Goal: Entertainment & Leisure: Consume media (video, audio)

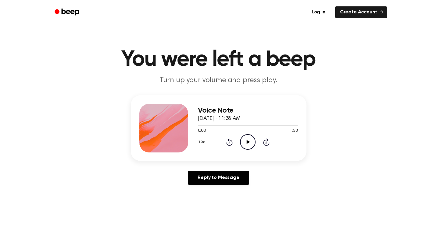
click at [247, 141] on icon at bounding box center [248, 142] width 3 height 4
click at [246, 141] on icon at bounding box center [247, 142] width 3 height 4
click at [247, 143] on icon at bounding box center [248, 142] width 3 height 4
click at [247, 143] on icon at bounding box center [247, 142] width 3 height 4
drag, startPoint x: 204, startPoint y: 125, endPoint x: 190, endPoint y: 125, distance: 14.0
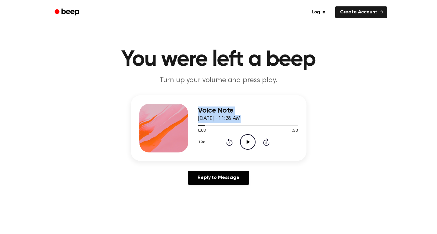
click at [190, 125] on div "Voice Note [DATE] · 11:38 AM 0:08 1:53 Your browser does not support the [objec…" at bounding box center [219, 128] width 176 height 66
click at [246, 143] on icon "Play Audio" at bounding box center [248, 142] width 16 height 16
drag, startPoint x: 230, startPoint y: 125, endPoint x: 222, endPoint y: 124, distance: 8.0
click at [199, 128] on div "0:39 1:53 Your browser does not support the [object Object] element." at bounding box center [248, 128] width 100 height 11
drag, startPoint x: 230, startPoint y: 126, endPoint x: 214, endPoint y: 126, distance: 16.2
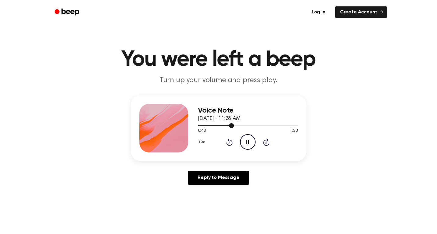
click at [214, 126] on div at bounding box center [248, 125] width 100 height 5
click at [246, 140] on icon "Pause Audio" at bounding box center [248, 142] width 16 height 16
drag, startPoint x: 214, startPoint y: 126, endPoint x: 194, endPoint y: 126, distance: 20.1
click at [194, 126] on div "Voice Note [DATE] · 11:38 AM 0:19 1:53 Your browser does not support the [objec…" at bounding box center [219, 128] width 176 height 66
click at [199, 126] on div at bounding box center [206, 126] width 17 height 1
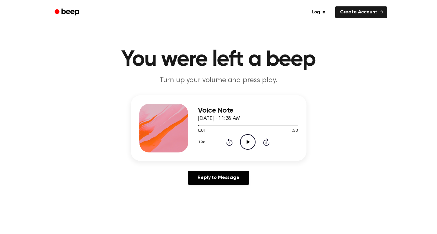
click at [251, 139] on icon "Play Audio" at bounding box center [248, 142] width 16 height 16
click at [251, 139] on icon "Pause Audio" at bounding box center [248, 142] width 16 height 16
drag, startPoint x: 213, startPoint y: 125, endPoint x: 187, endPoint y: 127, distance: 26.3
click at [187, 127] on div "Voice Note [DATE] · 11:38 AM 0:18 1:53 Your browser does not support the [objec…" at bounding box center [219, 128] width 176 height 66
click at [198, 126] on div at bounding box center [206, 126] width 17 height 1
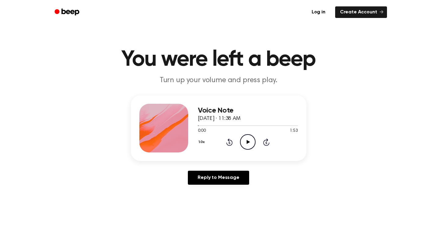
click at [244, 141] on icon "Play Audio" at bounding box center [248, 142] width 16 height 16
click at [244, 141] on icon "Pause Audio" at bounding box center [248, 142] width 16 height 16
click at [244, 141] on icon "Play Audio" at bounding box center [248, 142] width 16 height 16
click at [244, 141] on icon "Pause Audio" at bounding box center [248, 142] width 16 height 16
drag, startPoint x: 235, startPoint y: 125, endPoint x: 226, endPoint y: 126, distance: 8.9
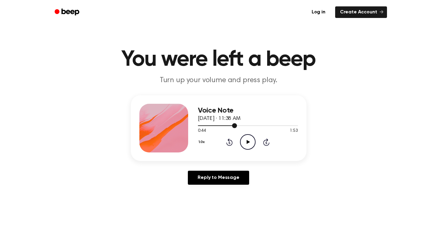
click at [226, 126] on div at bounding box center [248, 125] width 100 height 5
click at [249, 142] on icon at bounding box center [248, 142] width 3 height 4
click at [249, 142] on icon "Pause Audio" at bounding box center [248, 142] width 16 height 16
click at [249, 142] on icon at bounding box center [248, 142] width 3 height 4
click at [248, 142] on icon "Pause Audio" at bounding box center [248, 142] width 16 height 16
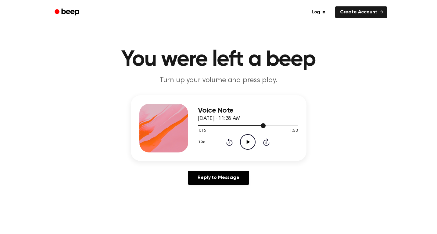
drag, startPoint x: 263, startPoint y: 126, endPoint x: 250, endPoint y: 126, distance: 13.1
click at [250, 126] on div at bounding box center [232, 126] width 68 height 1
click at [243, 125] on div at bounding box center [248, 125] width 100 height 5
click at [253, 142] on icon "Play Audio" at bounding box center [248, 142] width 16 height 16
click at [253, 142] on icon "Pause Audio" at bounding box center [248, 142] width 16 height 16
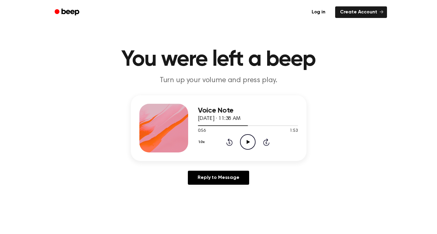
click at [253, 142] on icon "Play Audio" at bounding box center [248, 142] width 16 height 16
click at [234, 125] on div at bounding box center [248, 125] width 100 height 5
click at [248, 142] on icon at bounding box center [248, 142] width 3 height 4
click at [232, 125] on div at bounding box center [248, 125] width 100 height 5
click at [235, 126] on div at bounding box center [248, 126] width 100 height 1
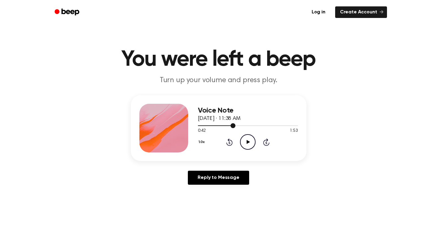
click at [238, 126] on div at bounding box center [248, 126] width 100 height 1
click at [240, 126] on div at bounding box center [248, 126] width 100 height 1
click at [242, 126] on div at bounding box center [248, 126] width 100 height 1
click at [248, 142] on icon at bounding box center [248, 142] width 3 height 4
click at [248, 142] on icon at bounding box center [247, 142] width 3 height 4
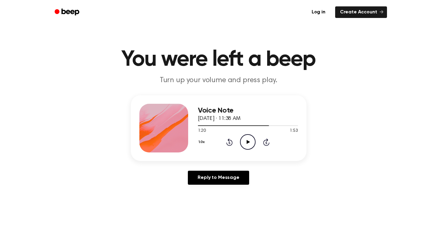
click at [248, 142] on icon at bounding box center [248, 142] width 3 height 4
click at [240, 126] on div at bounding box center [241, 126] width 87 height 1
click at [243, 126] on div at bounding box center [248, 126] width 100 height 1
click at [238, 125] on div at bounding box center [248, 125] width 100 height 5
click at [245, 126] on div at bounding box center [226, 126] width 57 height 1
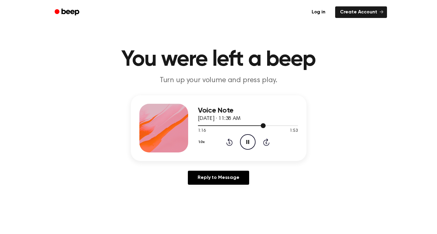
click at [245, 126] on div at bounding box center [232, 126] width 68 height 1
click at [248, 141] on icon at bounding box center [247, 142] width 3 height 4
click at [248, 140] on icon "Play Audio" at bounding box center [248, 142] width 16 height 16
click at [244, 126] on div at bounding box center [248, 125] width 100 height 5
click at [245, 140] on icon "Play Audio" at bounding box center [248, 142] width 16 height 16
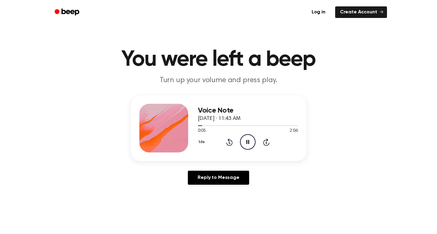
click at [245, 140] on icon "Pause Audio" at bounding box center [248, 142] width 16 height 16
click at [245, 139] on icon "Play Audio" at bounding box center [248, 142] width 16 height 16
click at [244, 140] on icon "Pause Audio" at bounding box center [248, 142] width 16 height 16
click at [247, 141] on icon at bounding box center [248, 142] width 3 height 4
click at [244, 140] on icon "Pause Audio" at bounding box center [248, 142] width 16 height 16
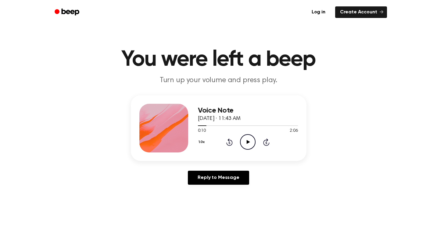
click at [244, 140] on icon "Play Audio" at bounding box center [248, 142] width 16 height 16
click at [244, 140] on icon "Pause Audio" at bounding box center [248, 142] width 16 height 16
click at [247, 141] on icon "Play Audio" at bounding box center [248, 142] width 16 height 16
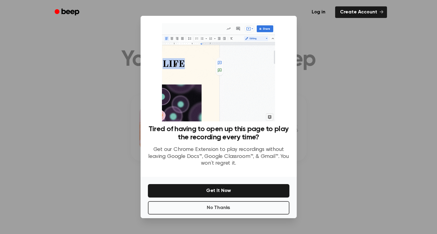
click at [131, 121] on div at bounding box center [218, 117] width 437 height 234
click at [170, 210] on button "No Thanks" at bounding box center [218, 208] width 141 height 13
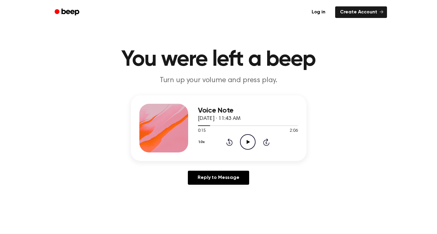
click at [248, 141] on icon "Play Audio" at bounding box center [248, 142] width 16 height 16
click at [248, 141] on icon at bounding box center [247, 142] width 3 height 4
click at [247, 139] on icon "Play Audio" at bounding box center [248, 142] width 16 height 16
click at [247, 139] on icon "Pause Audio" at bounding box center [248, 142] width 16 height 16
click at [245, 140] on icon "Play Audio" at bounding box center [248, 142] width 16 height 16
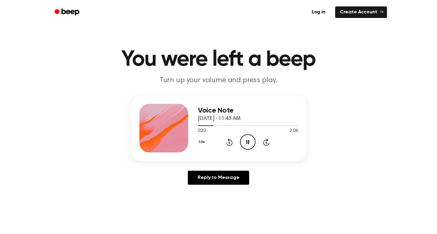
click at [245, 140] on icon "Pause Audio" at bounding box center [248, 142] width 16 height 16
click at [245, 140] on icon "Play Audio" at bounding box center [248, 142] width 16 height 16
click at [246, 139] on icon "Pause Audio" at bounding box center [248, 142] width 16 height 16
click at [246, 140] on icon "Play Audio" at bounding box center [248, 142] width 16 height 16
click at [246, 140] on icon "Pause Audio" at bounding box center [248, 142] width 16 height 16
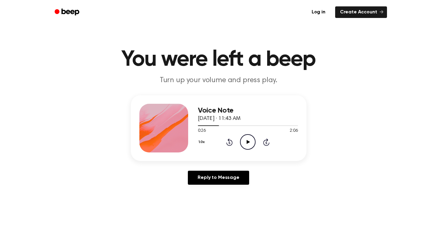
click at [246, 140] on icon "Play Audio" at bounding box center [248, 142] width 16 height 16
click at [246, 140] on icon "Pause Audio" at bounding box center [248, 142] width 16 height 16
click at [215, 126] on div at bounding box center [209, 126] width 23 height 1
click at [245, 140] on icon "Play Audio" at bounding box center [248, 142] width 16 height 16
click at [246, 142] on icon at bounding box center [247, 142] width 3 height 4
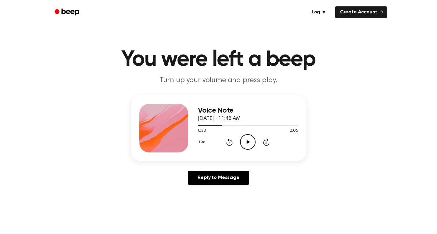
click at [247, 142] on icon at bounding box center [248, 142] width 3 height 4
click at [247, 142] on icon at bounding box center [247, 142] width 3 height 4
click at [218, 126] on span at bounding box center [220, 125] width 5 height 5
click at [250, 142] on icon "Play Audio" at bounding box center [248, 142] width 16 height 16
click at [250, 142] on icon "Pause Audio" at bounding box center [248, 142] width 16 height 16
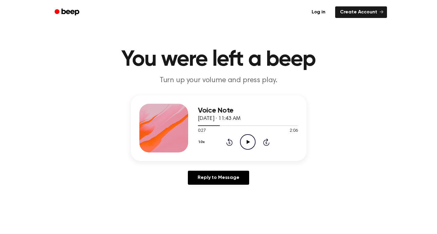
click at [250, 142] on icon "Play Audio" at bounding box center [248, 142] width 16 height 16
click at [250, 142] on icon "Pause Audio" at bounding box center [248, 142] width 16 height 16
click at [218, 127] on span at bounding box center [220, 125] width 5 height 5
click at [246, 139] on icon "Play Audio" at bounding box center [248, 142] width 16 height 16
click at [246, 139] on icon "Pause Audio" at bounding box center [248, 142] width 16 height 16
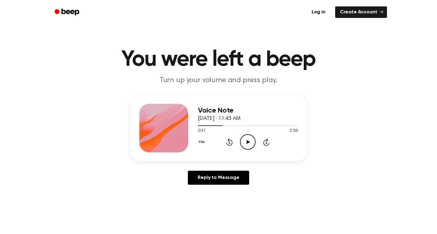
click at [246, 141] on icon "Play Audio" at bounding box center [248, 142] width 16 height 16
click at [246, 141] on icon "Pause Audio" at bounding box center [248, 142] width 16 height 16
click at [218, 125] on div at bounding box center [248, 125] width 100 height 5
click at [245, 142] on icon "Play Audio" at bounding box center [248, 142] width 16 height 16
click at [246, 142] on icon at bounding box center [247, 142] width 3 height 4
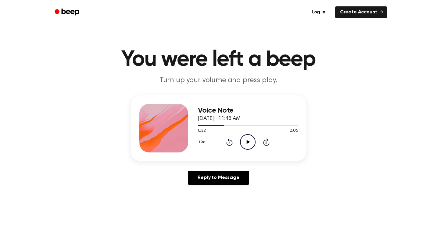
click at [249, 141] on icon "Play Audio" at bounding box center [248, 142] width 16 height 16
click at [249, 141] on icon "Pause Audio" at bounding box center [248, 142] width 16 height 16
click at [249, 141] on icon "Play Audio" at bounding box center [248, 142] width 16 height 16
click at [249, 140] on icon "Pause Audio" at bounding box center [248, 142] width 16 height 16
click at [249, 140] on icon "Play Audio" at bounding box center [248, 142] width 16 height 16
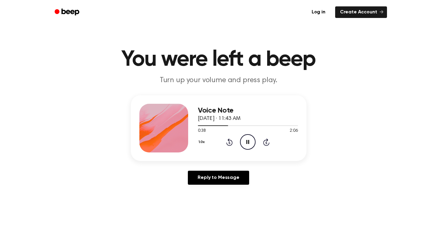
click at [249, 140] on icon "Pause Audio" at bounding box center [248, 142] width 16 height 16
click at [223, 125] on div at bounding box center [248, 125] width 100 height 5
click at [245, 138] on icon "Play Audio" at bounding box center [248, 142] width 16 height 16
click at [245, 138] on icon "Pause Audio" at bounding box center [248, 142] width 16 height 16
click at [245, 138] on icon "Play Audio" at bounding box center [248, 142] width 16 height 16
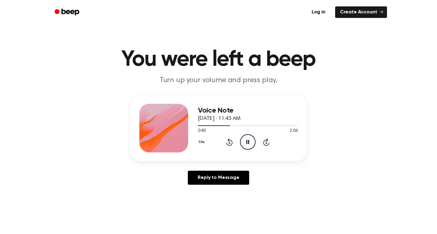
click at [245, 138] on icon "Pause Audio" at bounding box center [248, 142] width 16 height 16
click at [244, 139] on icon "Play Audio" at bounding box center [248, 142] width 16 height 16
click at [245, 140] on icon "Pause Audio" at bounding box center [248, 142] width 16 height 16
click at [245, 140] on icon "Play Audio" at bounding box center [248, 142] width 16 height 16
click at [245, 140] on icon "Pause Audio" at bounding box center [248, 142] width 16 height 16
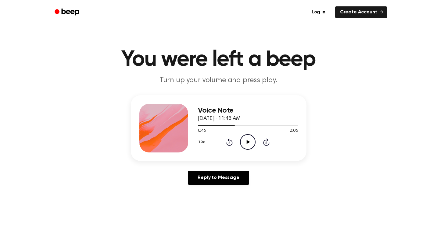
click at [245, 140] on icon "Play Audio" at bounding box center [248, 142] width 16 height 16
click at [245, 140] on icon "Pause Audio" at bounding box center [248, 142] width 16 height 16
click at [231, 125] on span at bounding box center [233, 125] width 5 height 5
click at [245, 140] on icon "Play Audio" at bounding box center [248, 142] width 16 height 16
click at [243, 140] on icon "Pause Audio" at bounding box center [248, 142] width 16 height 16
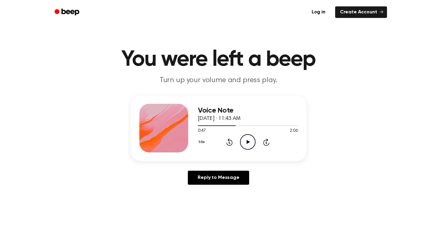
click at [247, 138] on icon "Play Audio" at bounding box center [248, 142] width 16 height 16
click at [247, 138] on icon "Pause Audio" at bounding box center [248, 142] width 16 height 16
click at [247, 138] on icon "Play Audio" at bounding box center [248, 142] width 16 height 16
click at [247, 137] on icon "Pause Audio" at bounding box center [248, 142] width 16 height 16
click at [247, 137] on icon "Play Audio" at bounding box center [248, 142] width 16 height 16
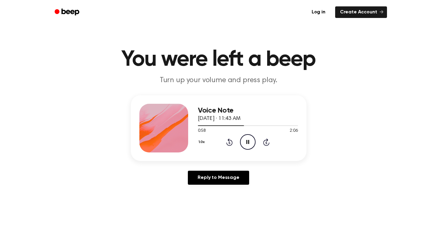
click at [247, 137] on icon "Pause Audio" at bounding box center [248, 142] width 16 height 16
click at [247, 137] on icon "Play Audio" at bounding box center [248, 142] width 16 height 16
click at [247, 138] on icon "Pause Audio" at bounding box center [248, 142] width 16 height 16
click at [239, 126] on div at bounding box center [221, 126] width 47 height 1
click at [247, 141] on icon at bounding box center [248, 142] width 3 height 4
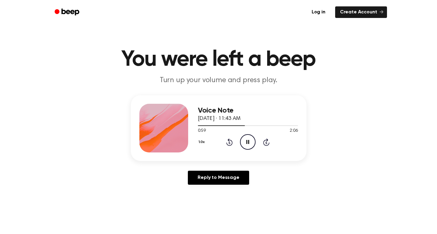
click at [247, 141] on icon at bounding box center [247, 142] width 3 height 4
click at [248, 140] on icon "Play Audio" at bounding box center [248, 142] width 16 height 16
click at [248, 140] on icon at bounding box center [247, 142] width 3 height 4
click at [248, 140] on icon "Play Audio" at bounding box center [248, 142] width 16 height 16
click at [248, 140] on icon at bounding box center [247, 142] width 3 height 4
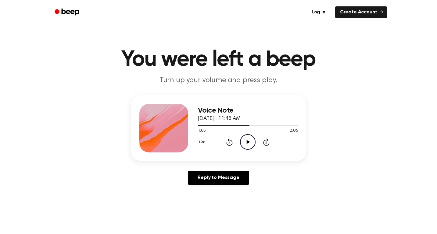
click at [248, 140] on icon "Play Audio" at bounding box center [248, 142] width 16 height 16
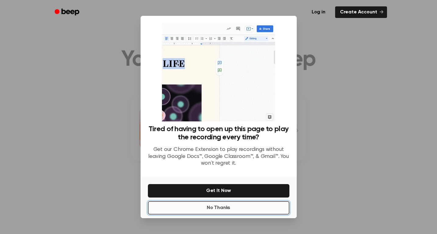
click at [199, 211] on button "No Thanks" at bounding box center [218, 208] width 141 height 13
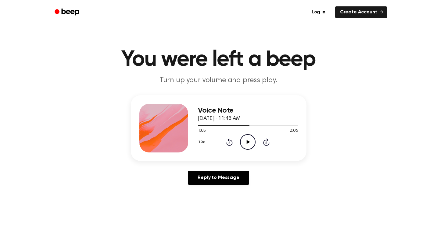
click at [245, 139] on icon "Play Audio" at bounding box center [248, 142] width 16 height 16
click at [245, 139] on icon "Pause Audio" at bounding box center [248, 142] width 16 height 16
click at [245, 139] on icon "Play Audio" at bounding box center [248, 142] width 16 height 16
click at [242, 141] on icon "Pause Audio" at bounding box center [248, 142] width 16 height 16
click at [249, 141] on icon "Play Audio" at bounding box center [248, 142] width 16 height 16
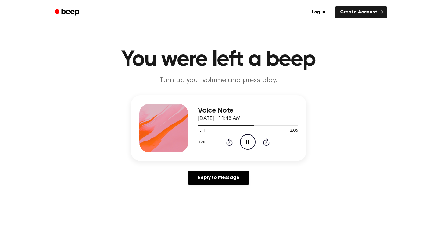
click at [249, 141] on icon "Pause Audio" at bounding box center [248, 142] width 16 height 16
click at [249, 141] on icon "Play Audio" at bounding box center [248, 142] width 16 height 16
click at [249, 142] on icon at bounding box center [247, 142] width 3 height 4
click at [249, 142] on icon at bounding box center [248, 142] width 3 height 4
click at [249, 142] on icon at bounding box center [247, 142] width 3 height 4
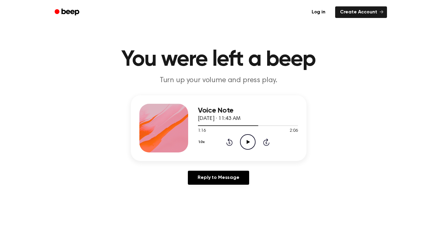
click at [250, 141] on icon "Play Audio" at bounding box center [248, 142] width 16 height 16
click at [250, 141] on icon "Pause Audio" at bounding box center [248, 142] width 16 height 16
click at [250, 141] on icon "Play Audio" at bounding box center [248, 142] width 16 height 16
click at [249, 141] on icon "Pause Audio" at bounding box center [248, 142] width 16 height 16
click at [249, 141] on icon "Play Audio" at bounding box center [248, 142] width 16 height 16
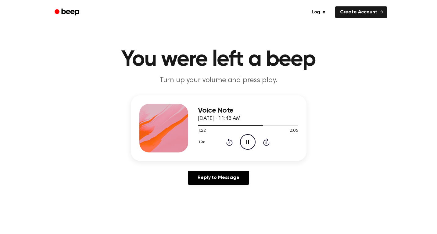
click at [249, 140] on icon "Pause Audio" at bounding box center [248, 142] width 16 height 16
click at [257, 127] on div at bounding box center [248, 125] width 100 height 5
click at [248, 139] on icon "Play Audio" at bounding box center [248, 142] width 16 height 16
click at [248, 140] on icon "Pause Audio" at bounding box center [248, 142] width 16 height 16
click at [248, 140] on icon "Play Audio" at bounding box center [248, 142] width 16 height 16
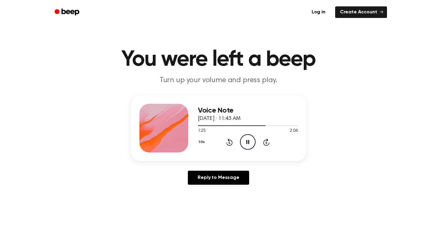
click at [248, 140] on icon at bounding box center [247, 142] width 3 height 4
click at [248, 140] on icon "Play Audio" at bounding box center [248, 142] width 16 height 16
click at [248, 140] on icon at bounding box center [247, 142] width 3 height 4
click at [248, 141] on icon "Play Audio" at bounding box center [248, 142] width 16 height 16
click at [258, 126] on div at bounding box center [234, 126] width 73 height 1
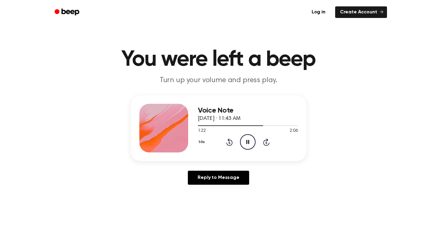
click at [248, 143] on icon at bounding box center [247, 142] width 3 height 4
click at [248, 143] on icon "Play Audio" at bounding box center [248, 142] width 16 height 16
click at [248, 142] on icon at bounding box center [247, 142] width 3 height 4
click at [248, 142] on icon at bounding box center [248, 142] width 3 height 4
click at [248, 142] on icon at bounding box center [247, 142] width 3 height 4
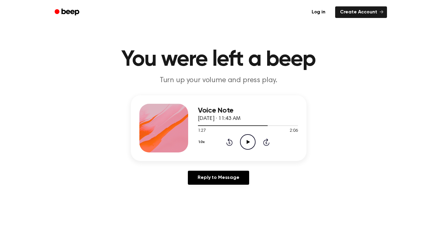
click at [248, 142] on icon at bounding box center [248, 142] width 3 height 4
click at [250, 142] on icon "Pause Audio" at bounding box center [248, 142] width 16 height 16
click at [250, 142] on icon "Play Audio" at bounding box center [248, 142] width 16 height 16
click at [250, 142] on icon "Pause Audio" at bounding box center [248, 142] width 16 height 16
click at [249, 142] on icon at bounding box center [248, 142] width 3 height 4
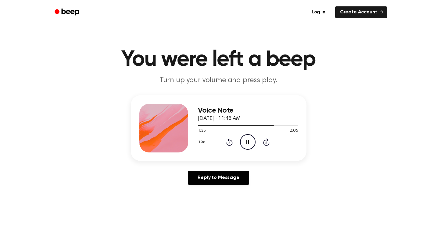
click at [249, 142] on icon "Pause Audio" at bounding box center [248, 142] width 16 height 16
click at [265, 127] on div at bounding box center [248, 125] width 100 height 5
click at [248, 140] on icon "Play Audio" at bounding box center [248, 142] width 16 height 16
click at [248, 142] on icon "Pause Audio" at bounding box center [248, 142] width 16 height 16
click at [248, 142] on icon at bounding box center [248, 142] width 3 height 4
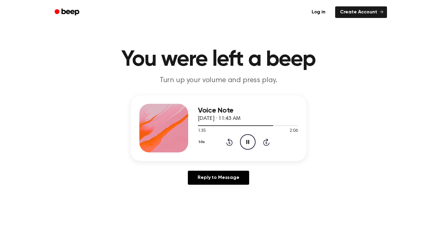
click at [247, 142] on icon "Pause Audio" at bounding box center [248, 142] width 16 height 16
click at [247, 142] on icon at bounding box center [248, 142] width 3 height 4
click at [247, 143] on icon "Pause Audio" at bounding box center [248, 142] width 16 height 16
click at [247, 143] on icon at bounding box center [248, 142] width 3 height 4
click at [247, 143] on icon "Pause Audio" at bounding box center [248, 142] width 16 height 16
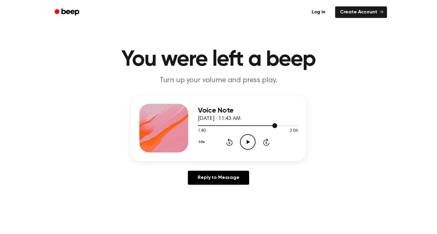
click at [263, 126] on div at bounding box center [238, 126] width 80 height 1
click at [248, 141] on icon at bounding box center [248, 142] width 3 height 4
click at [248, 142] on icon "Pause Audio" at bounding box center [248, 142] width 16 height 16
click at [248, 142] on icon at bounding box center [248, 142] width 3 height 4
click at [247, 141] on icon at bounding box center [247, 142] width 3 height 4
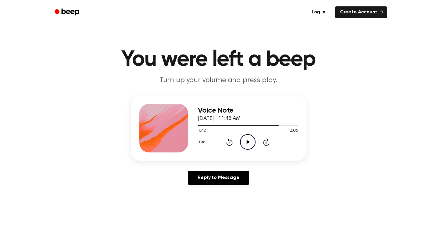
click at [247, 142] on icon at bounding box center [248, 142] width 3 height 4
click at [247, 142] on icon at bounding box center [247, 142] width 3 height 4
click at [247, 142] on icon at bounding box center [248, 142] width 3 height 4
click at [247, 142] on icon at bounding box center [247, 142] width 3 height 4
click at [274, 126] on div at bounding box center [240, 126] width 84 height 1
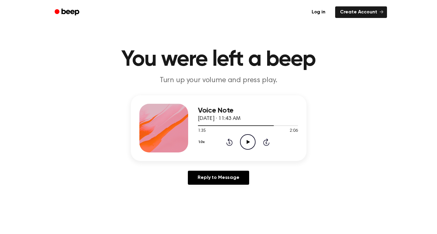
click at [250, 143] on icon "Play Audio" at bounding box center [248, 142] width 16 height 16
click at [250, 143] on icon "Pause Audio" at bounding box center [248, 142] width 16 height 16
click at [251, 143] on icon "Play Audio" at bounding box center [248, 142] width 16 height 16
click at [251, 143] on icon "Pause Audio" at bounding box center [248, 142] width 16 height 16
click at [251, 143] on icon "Play Audio" at bounding box center [248, 142] width 16 height 16
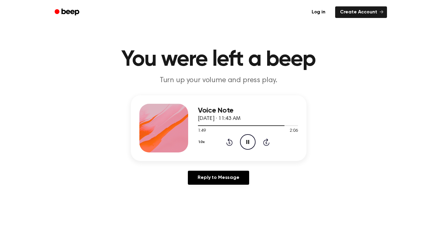
click at [251, 143] on icon "Pause Audio" at bounding box center [248, 142] width 16 height 16
click at [251, 143] on icon "Play Audio" at bounding box center [248, 142] width 16 height 16
click at [251, 144] on icon "Pause Audio" at bounding box center [248, 142] width 16 height 16
click at [251, 144] on icon "Play Audio" at bounding box center [248, 142] width 16 height 16
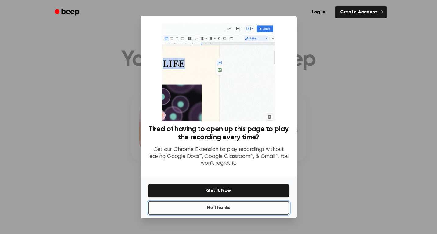
click at [198, 211] on button "No Thanks" at bounding box center [218, 208] width 141 height 13
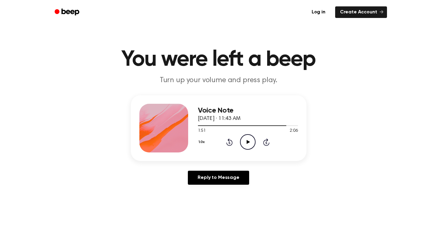
click at [247, 141] on icon "Play Audio" at bounding box center [248, 142] width 16 height 16
click at [247, 141] on icon at bounding box center [247, 142] width 3 height 4
click at [247, 141] on icon at bounding box center [248, 142] width 3 height 4
click at [247, 141] on icon at bounding box center [247, 142] width 3 height 4
click at [270, 126] on div at bounding box center [248, 126] width 100 height 1
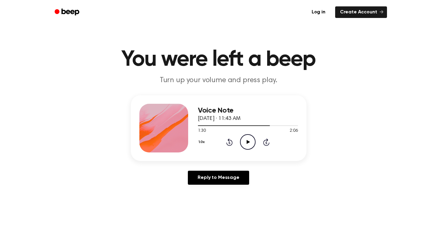
click at [247, 143] on icon at bounding box center [248, 142] width 3 height 4
click at [246, 144] on icon "Pause Audio" at bounding box center [248, 142] width 16 height 16
